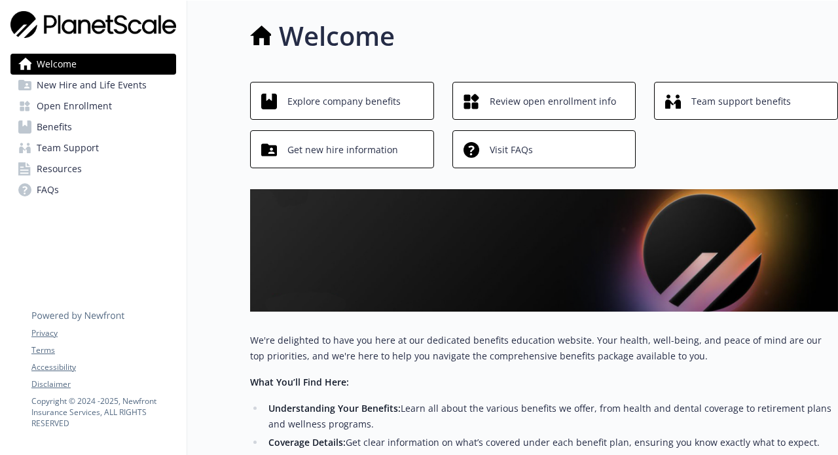
click at [362, 102] on span "Explore company benefits" at bounding box center [344, 101] width 113 height 25
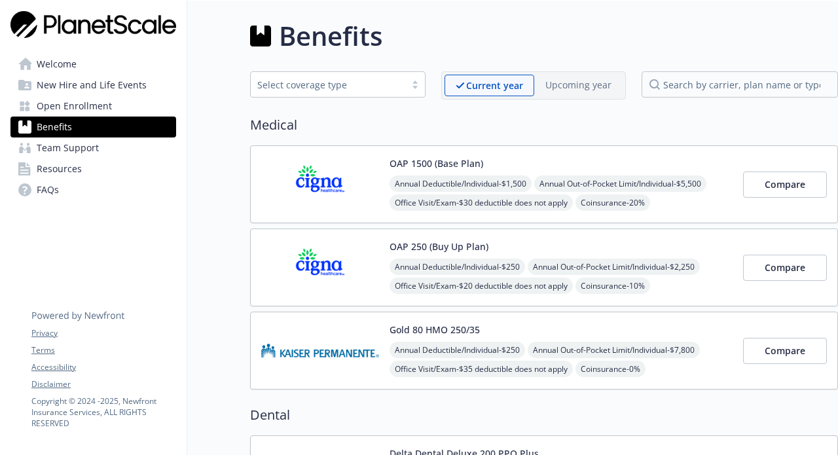
click at [440, 164] on button "OAP 1500 (Base Plan)" at bounding box center [437, 164] width 94 height 14
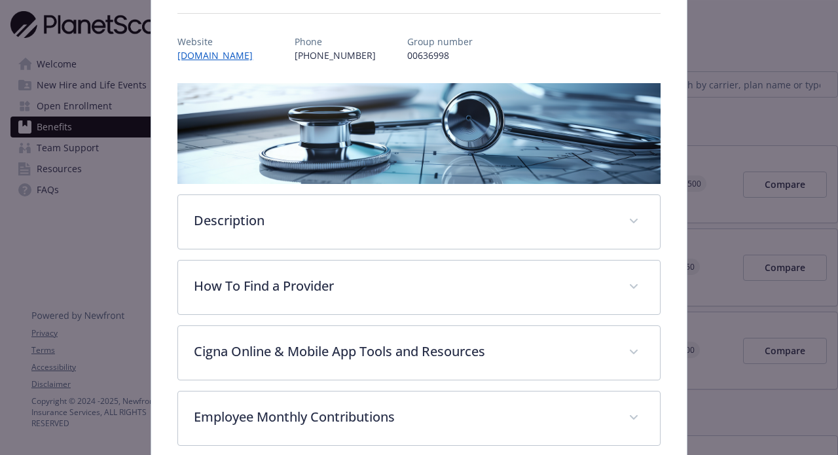
scroll to position [225, 0]
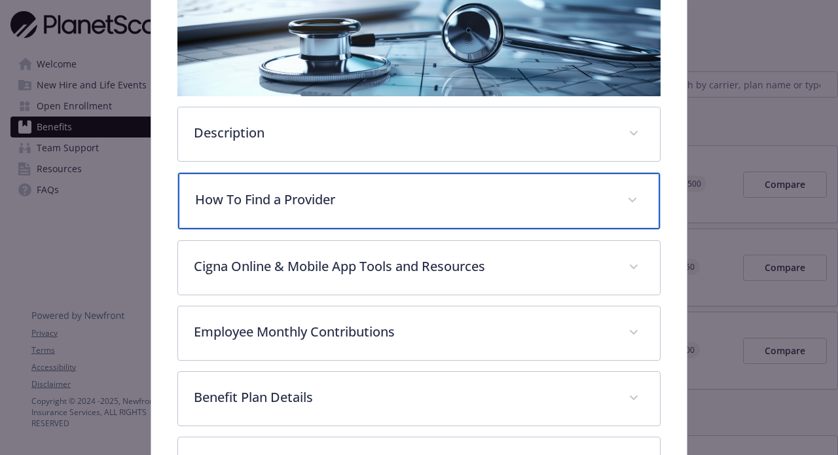
click at [412, 190] on p "How To Find a Provider" at bounding box center [403, 200] width 416 height 20
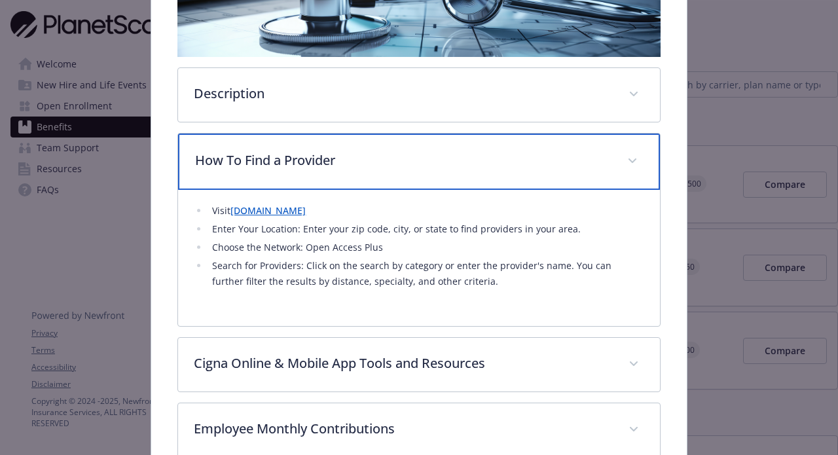
scroll to position [272, 0]
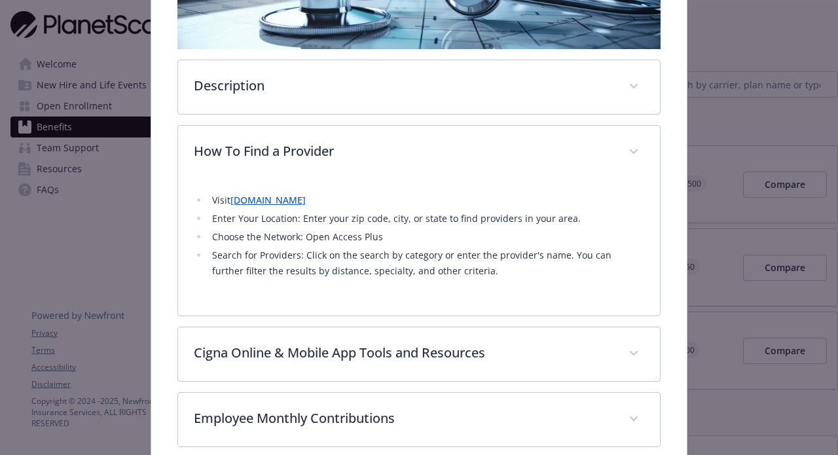
click at [280, 201] on link "[DOMAIN_NAME]" at bounding box center [268, 200] width 75 height 12
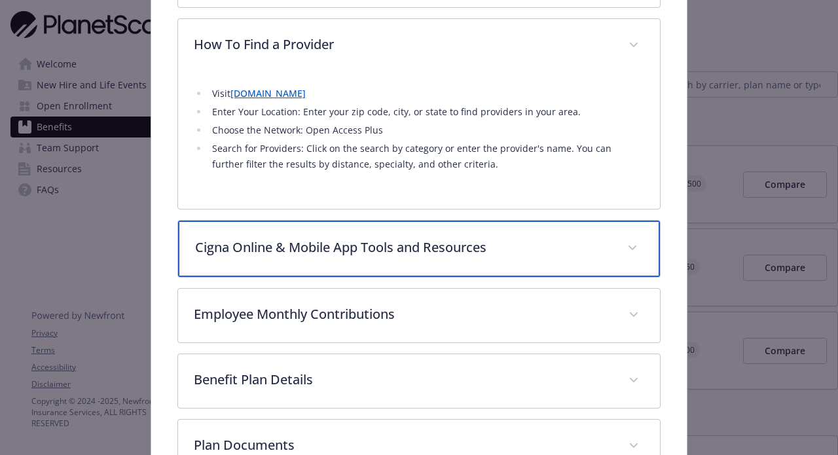
click at [309, 240] on p "Cigna Online & Mobile App Tools and Resources" at bounding box center [403, 248] width 416 height 20
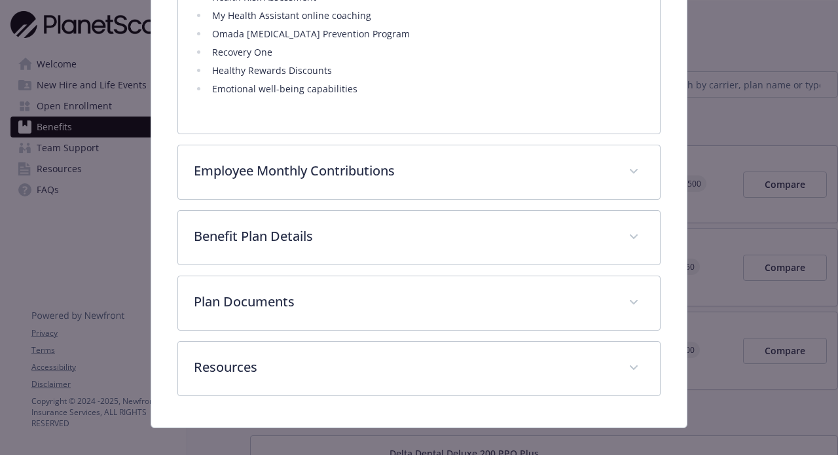
scroll to position [1127, 0]
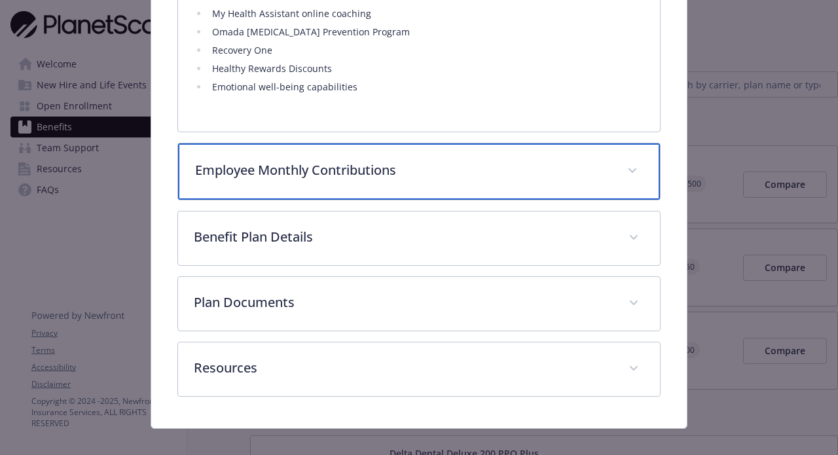
click at [348, 160] on p "Employee Monthly Contributions" at bounding box center [403, 170] width 416 height 20
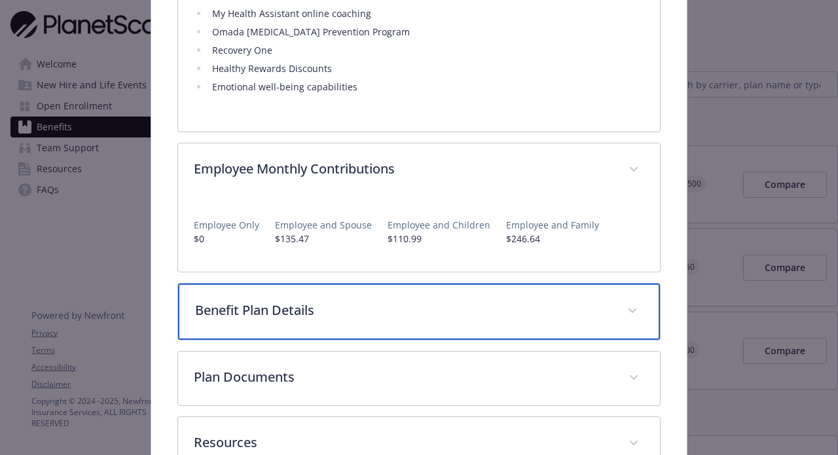
click at [365, 305] on div "Benefit Plan Details" at bounding box center [418, 312] width 481 height 56
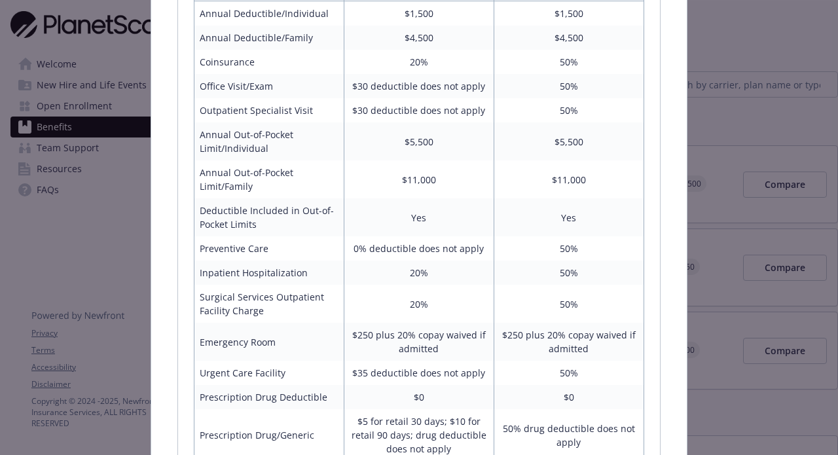
scroll to position [1503, 0]
